Goal: Information Seeking & Learning: Check status

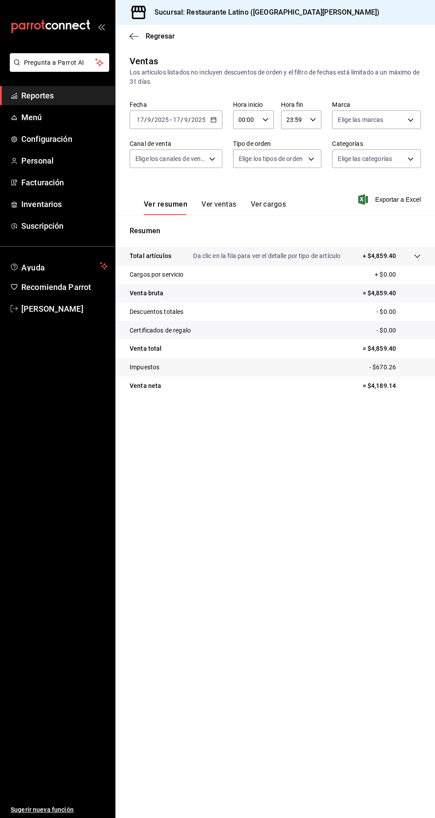
click at [79, 100] on span "Reportes" at bounding box center [64, 96] width 86 height 12
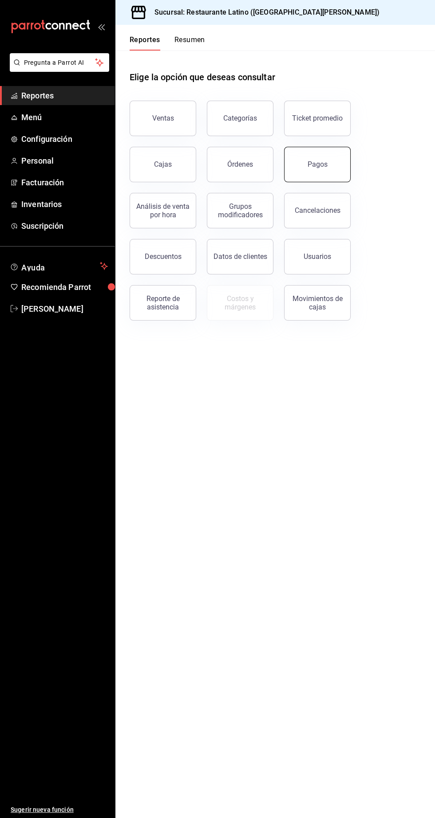
click at [319, 163] on div "Pagos" at bounding box center [317, 164] width 20 height 8
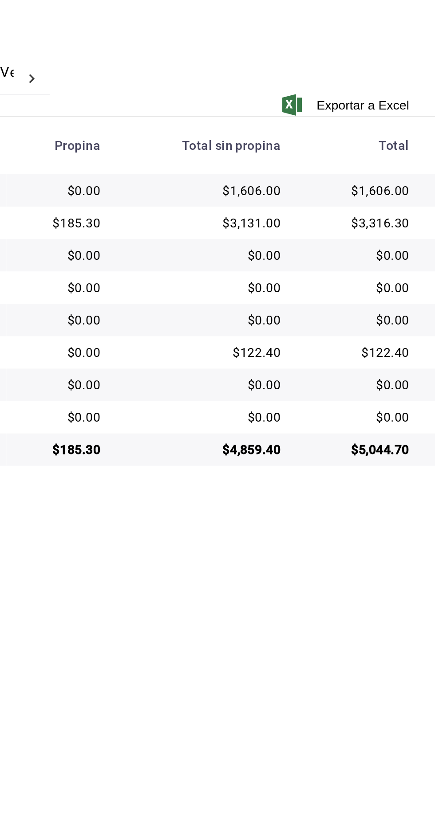
click at [423, 573] on main "Regresar Pagos Fecha 2025-09-17 17 / 9 / 2025 - 2025-09-17 17 / 9 / 2025 Hora i…" at bounding box center [274, 421] width 319 height 793
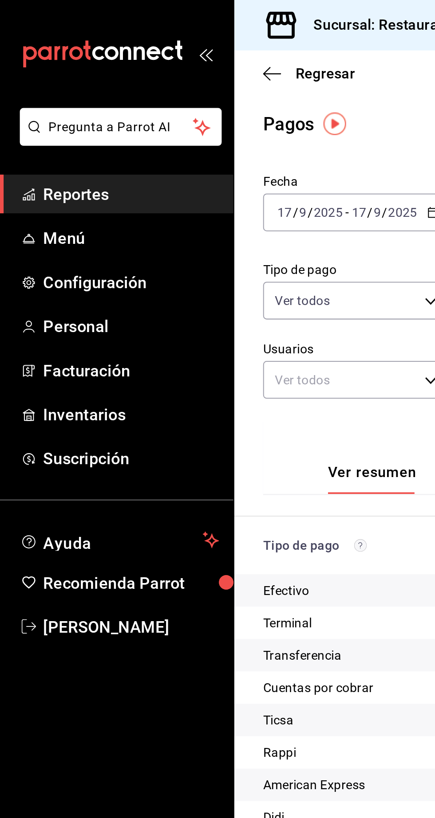
click at [86, 97] on span "Reportes" at bounding box center [64, 96] width 86 height 12
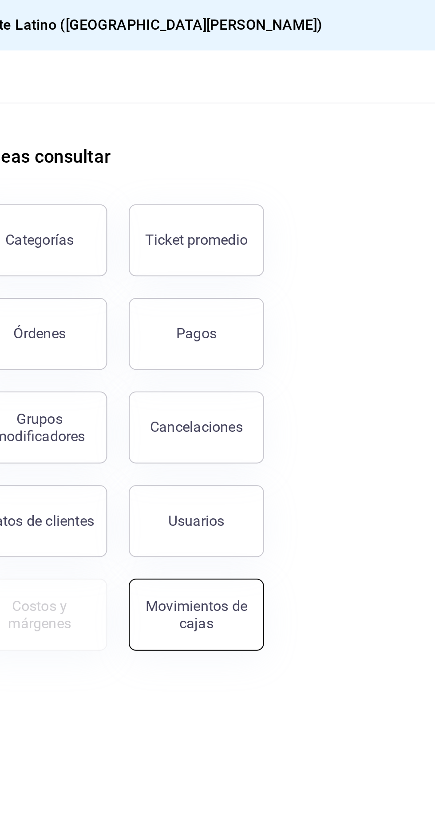
click at [329, 306] on div "Movimientos de cajas" at bounding box center [317, 302] width 55 height 17
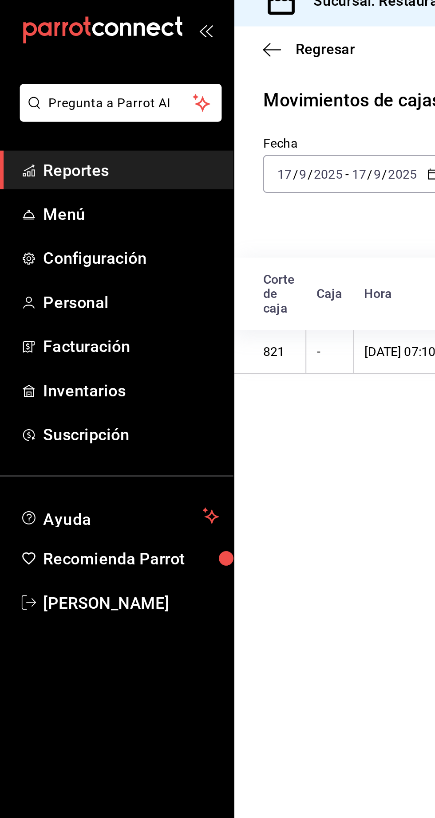
click at [84, 99] on span "Reportes" at bounding box center [64, 96] width 86 height 12
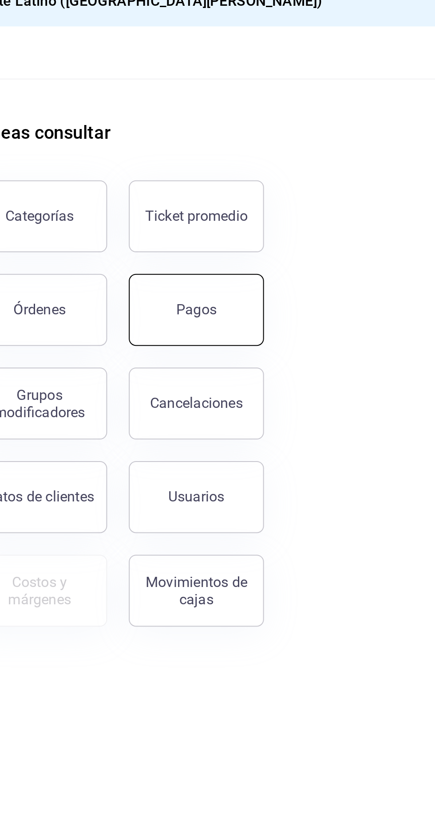
click at [325, 165] on div "Pagos" at bounding box center [317, 164] width 20 height 8
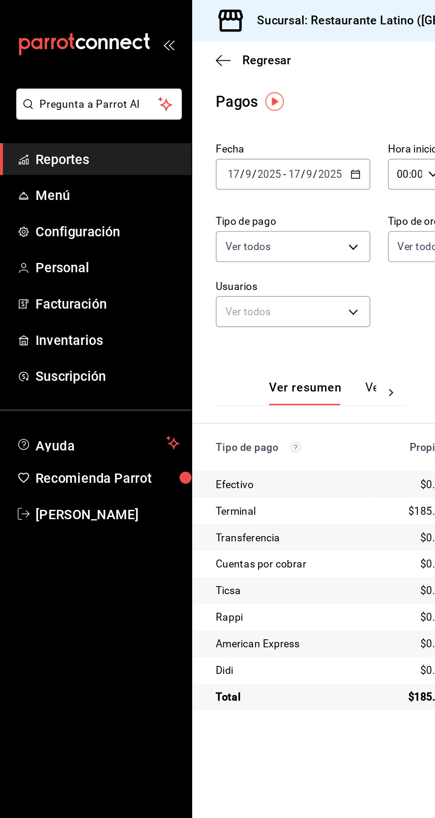
click at [85, 100] on span "Reportes" at bounding box center [64, 96] width 86 height 12
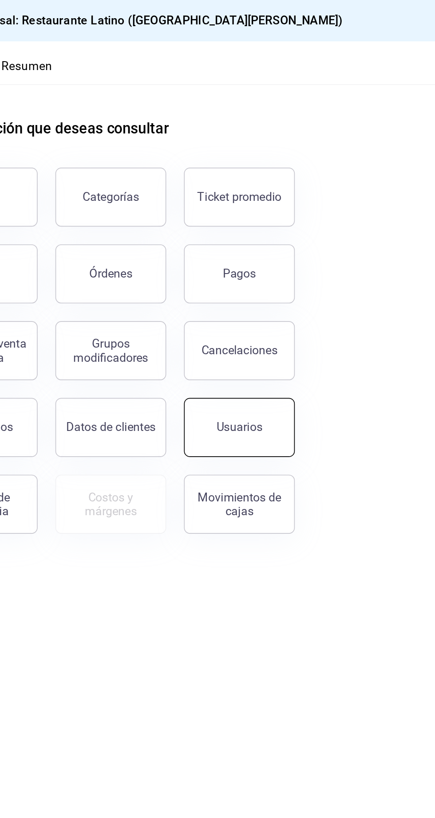
click at [324, 261] on button "Usuarios" at bounding box center [317, 256] width 67 height 35
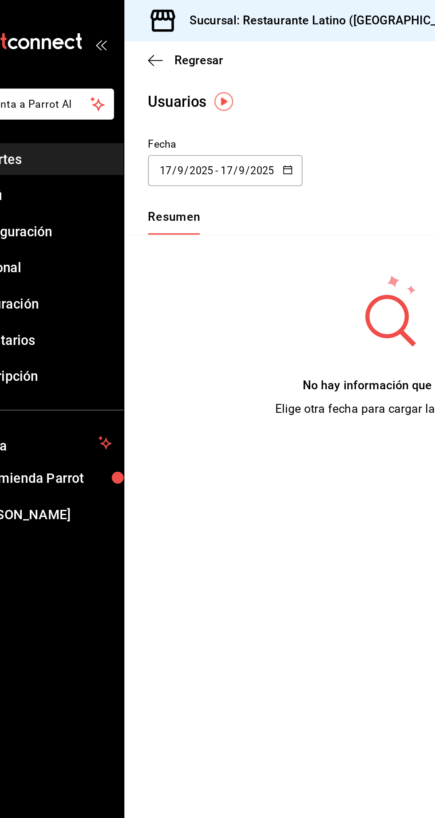
click at [140, 102] on input "17" at bounding box center [140, 102] width 8 height 7
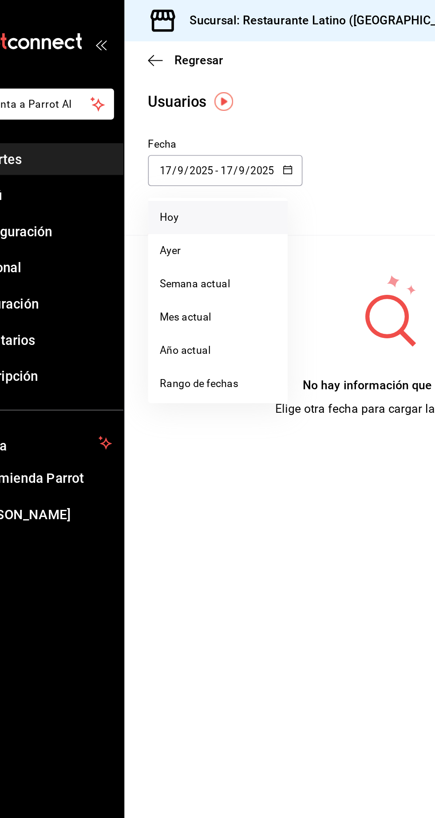
click at [181, 135] on li "Hoy" at bounding box center [171, 131] width 84 height 20
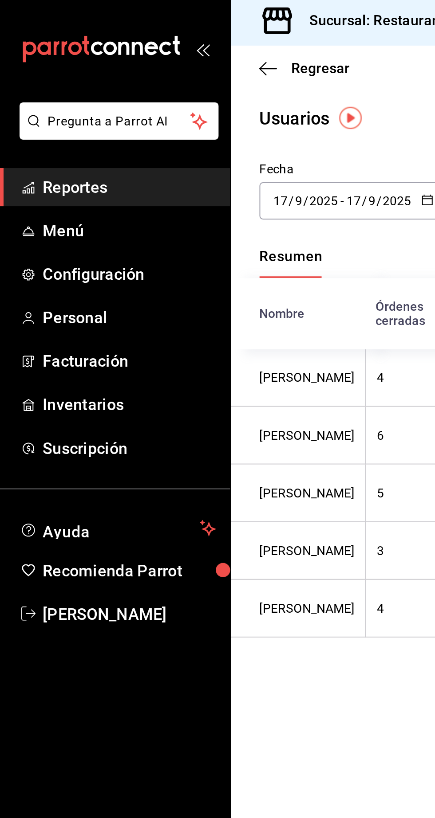
click at [40, 97] on span "Reportes" at bounding box center [64, 96] width 86 height 12
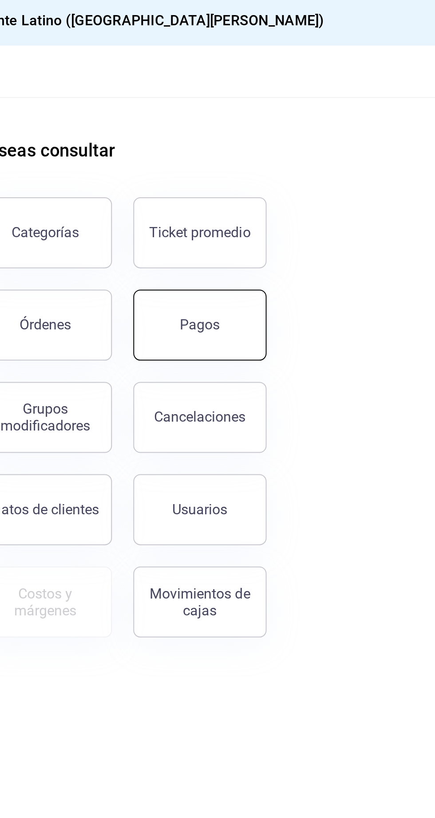
click at [332, 171] on button "Pagos" at bounding box center [317, 164] width 67 height 35
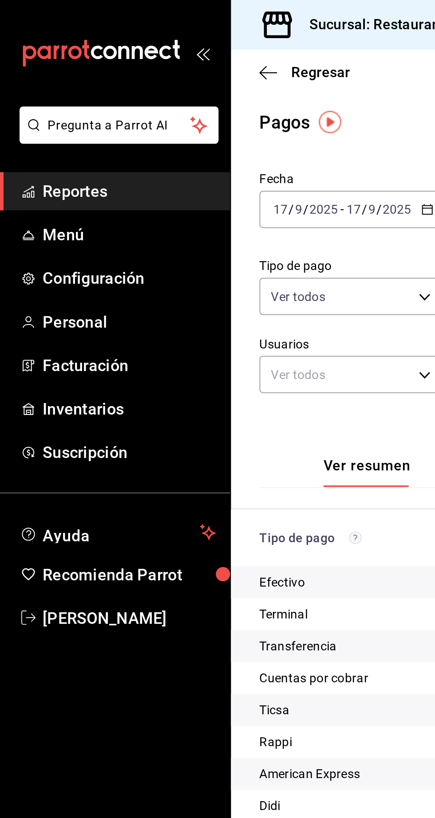
click at [40, 98] on span "Reportes" at bounding box center [64, 96] width 86 height 12
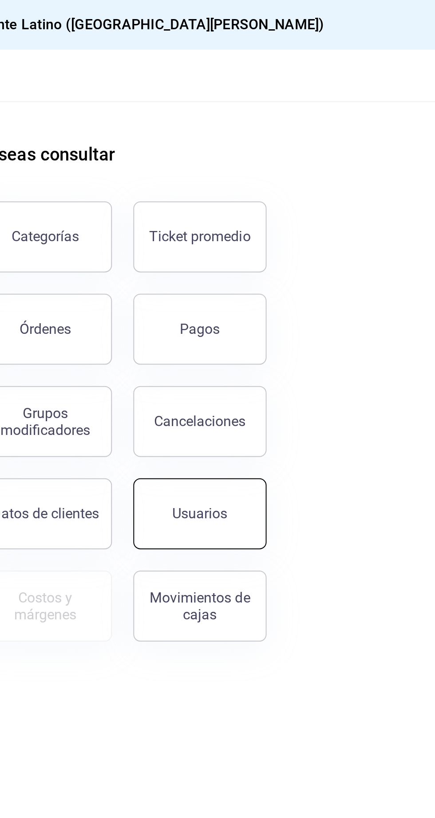
click at [309, 257] on div "Usuarios" at bounding box center [316, 256] width 27 height 8
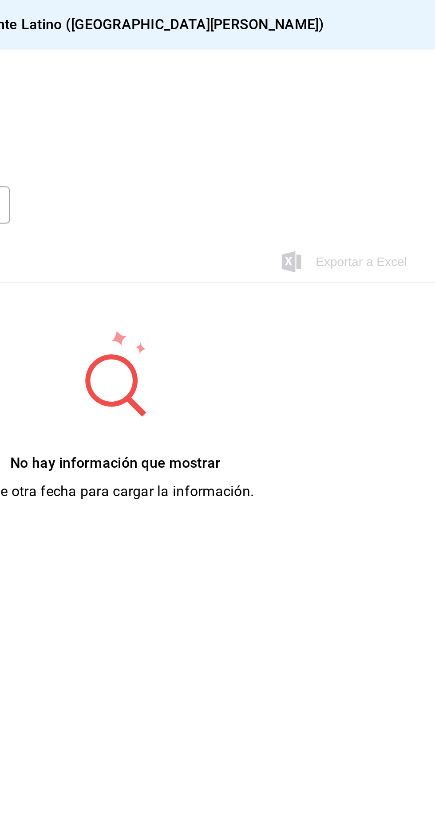
click at [199, 103] on input "2025" at bounding box center [198, 102] width 15 height 7
click at [160, 110] on div "2025-09-17 17 / 9 / 2025 - 2025-09-17 17 / 9 / 2025" at bounding box center [175, 102] width 93 height 19
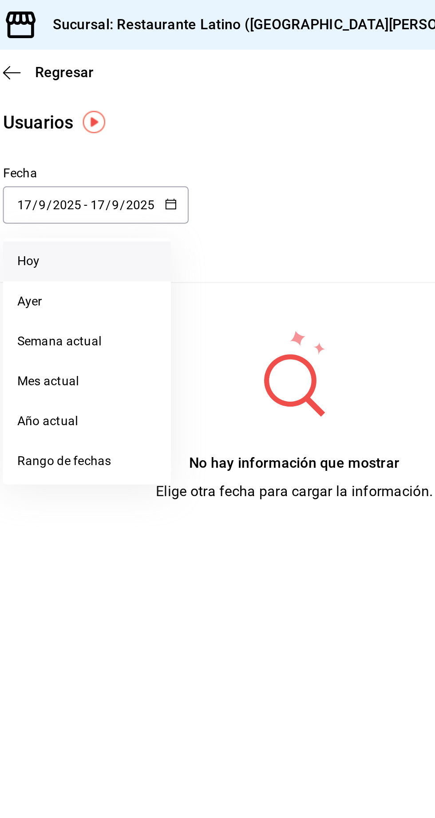
click at [145, 132] on li "Hoy" at bounding box center [171, 131] width 84 height 20
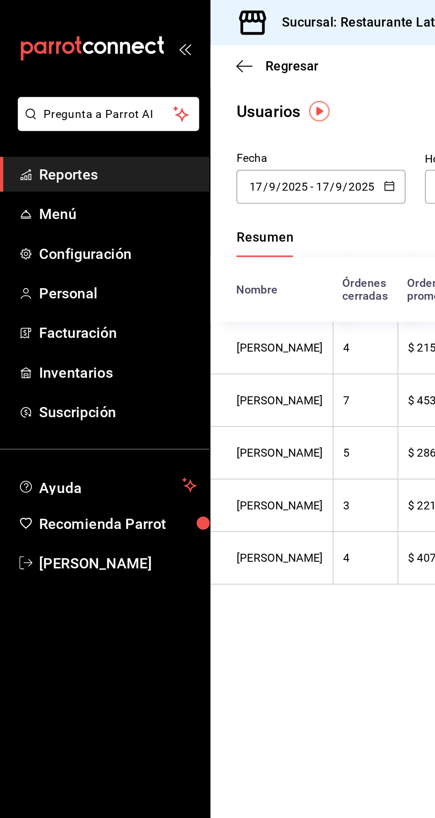
click at [35, 100] on span "Reportes" at bounding box center [64, 96] width 86 height 12
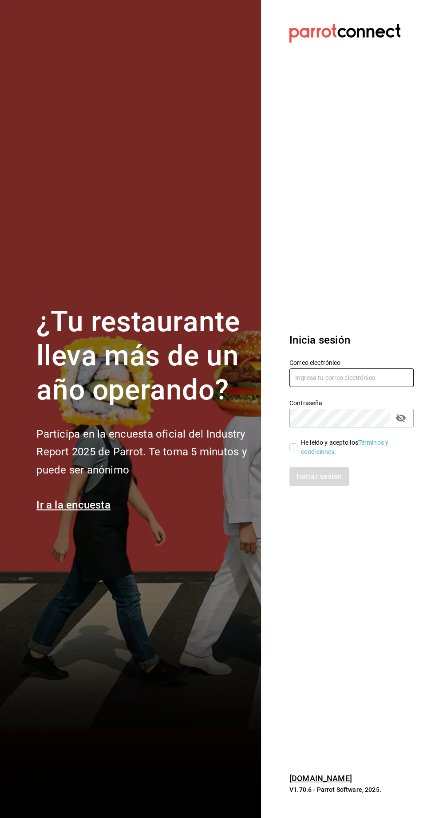
click at [297, 387] on input "text" at bounding box center [351, 378] width 124 height 19
type input "johna2029@hotmail.com"
click at [293, 451] on input "He leído y acepto los Términos y condiciones." at bounding box center [293, 447] width 8 height 8
checkbox input "true"
click at [294, 486] on button "Iniciar sesión" at bounding box center [319, 476] width 60 height 19
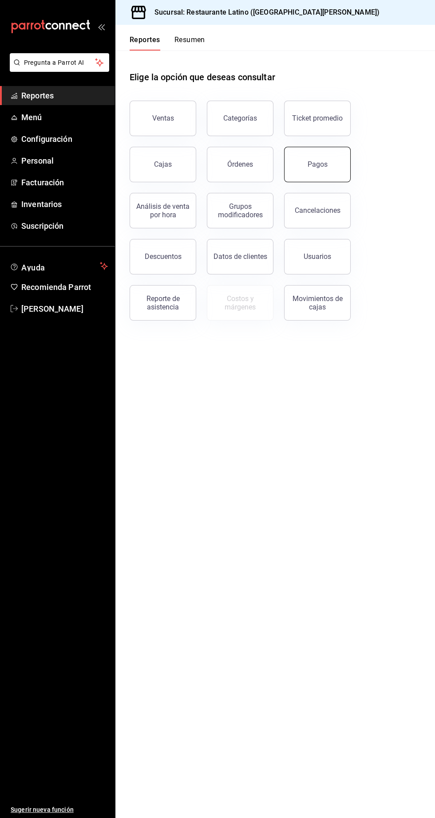
click at [324, 166] on div "Pagos" at bounding box center [317, 164] width 20 height 8
